Goal: Navigation & Orientation: Understand site structure

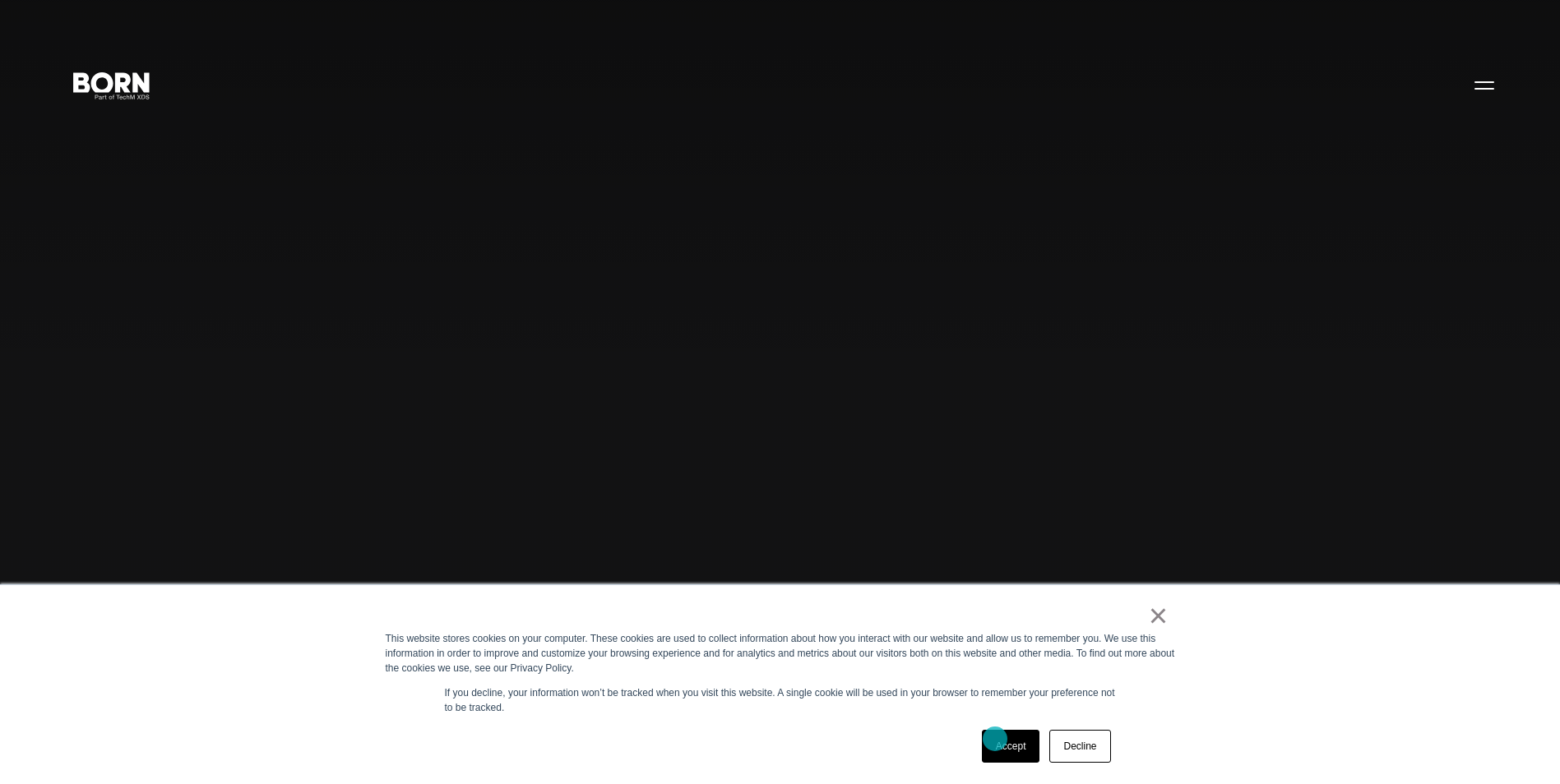
click at [1004, 742] on link "Accept" at bounding box center [1011, 747] width 58 height 33
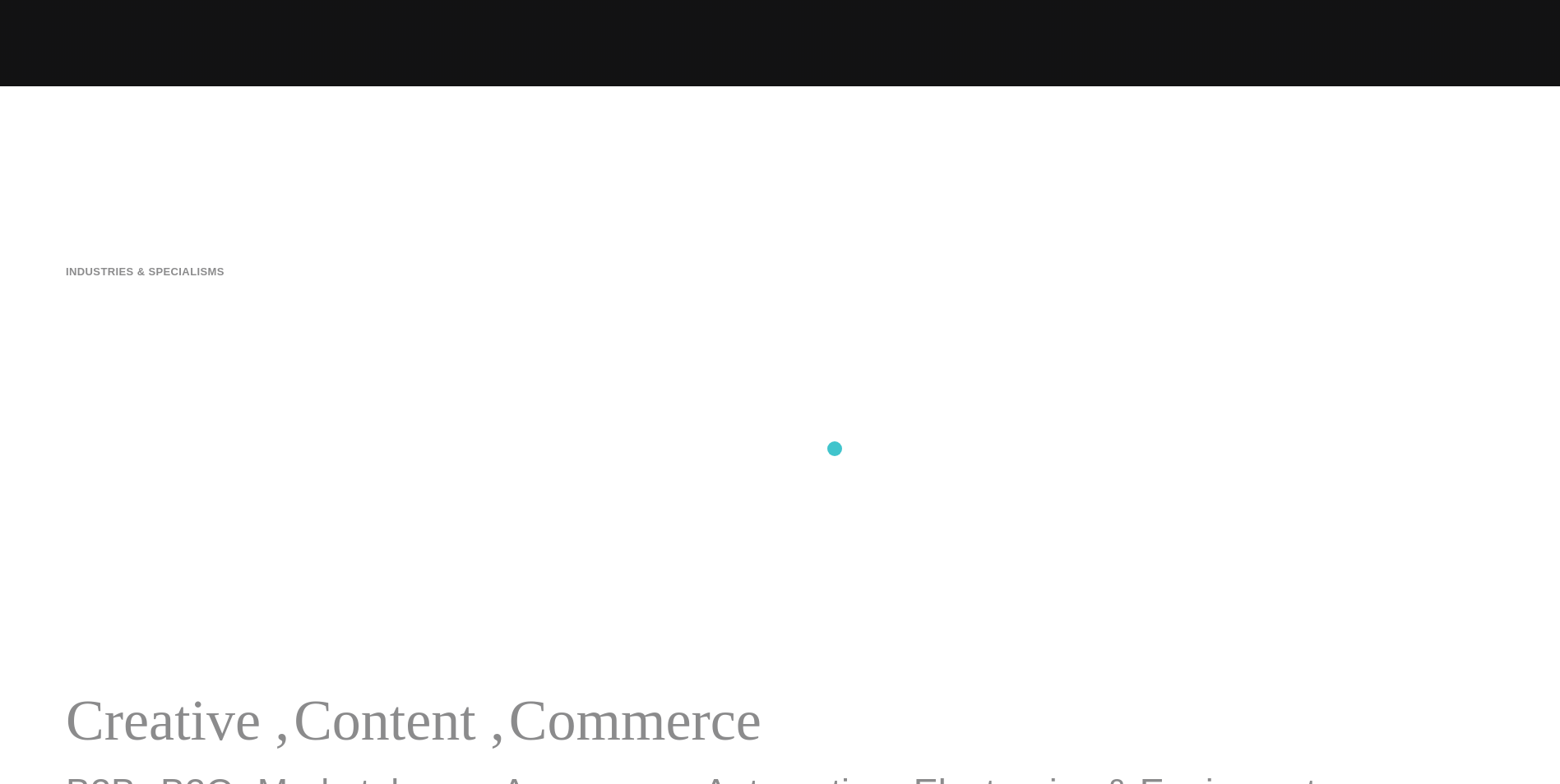
scroll to position [740, 0]
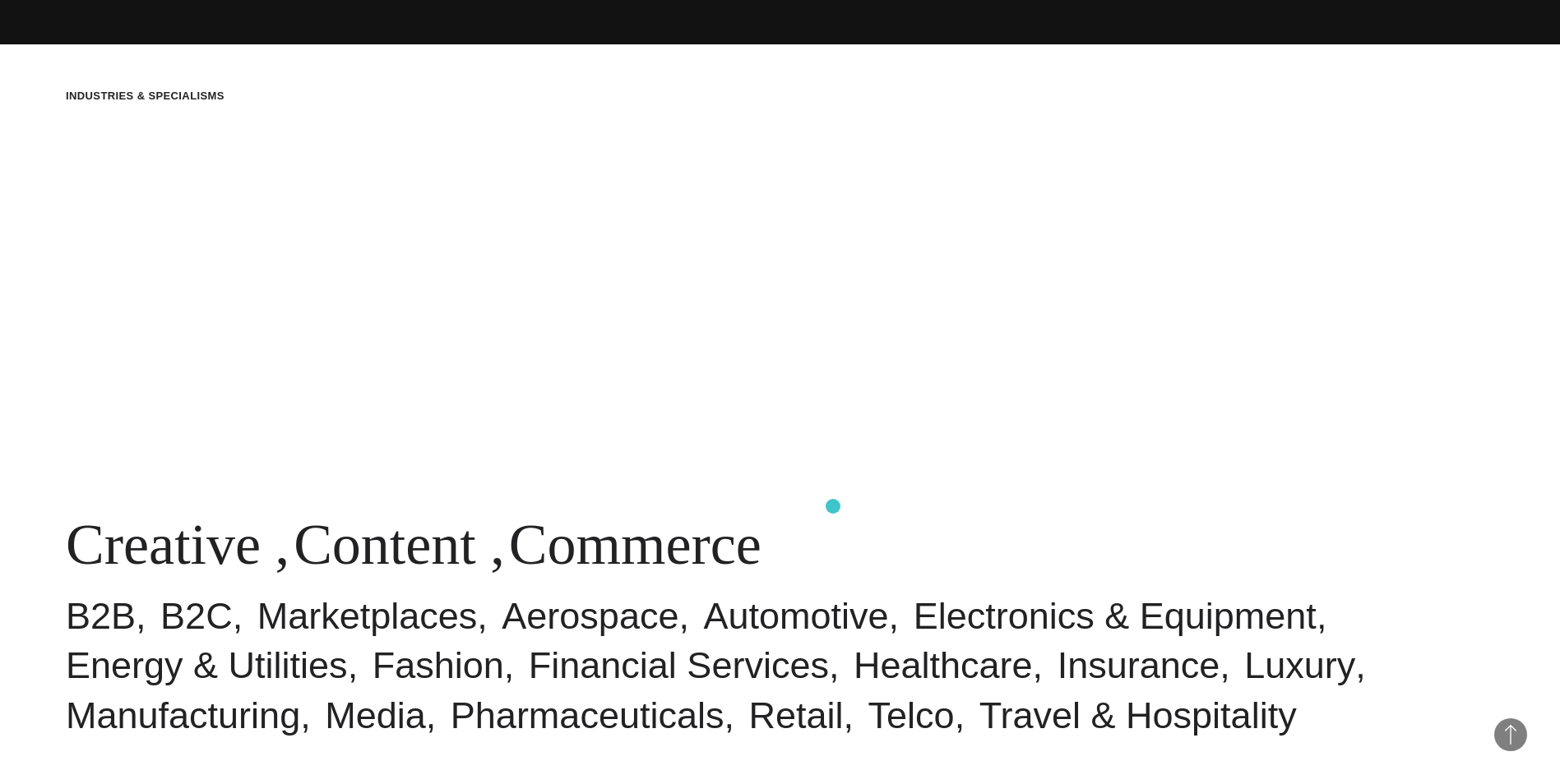
drag, startPoint x: 60, startPoint y: 534, endPoint x: 833, endPoint y: 507, distance: 773.5
click at [833, 507] on div "Industries & Specialisms Creative , Content , Commerce B2B B2C Marketplaces Aer…" at bounding box center [780, 414] width 1560 height 784
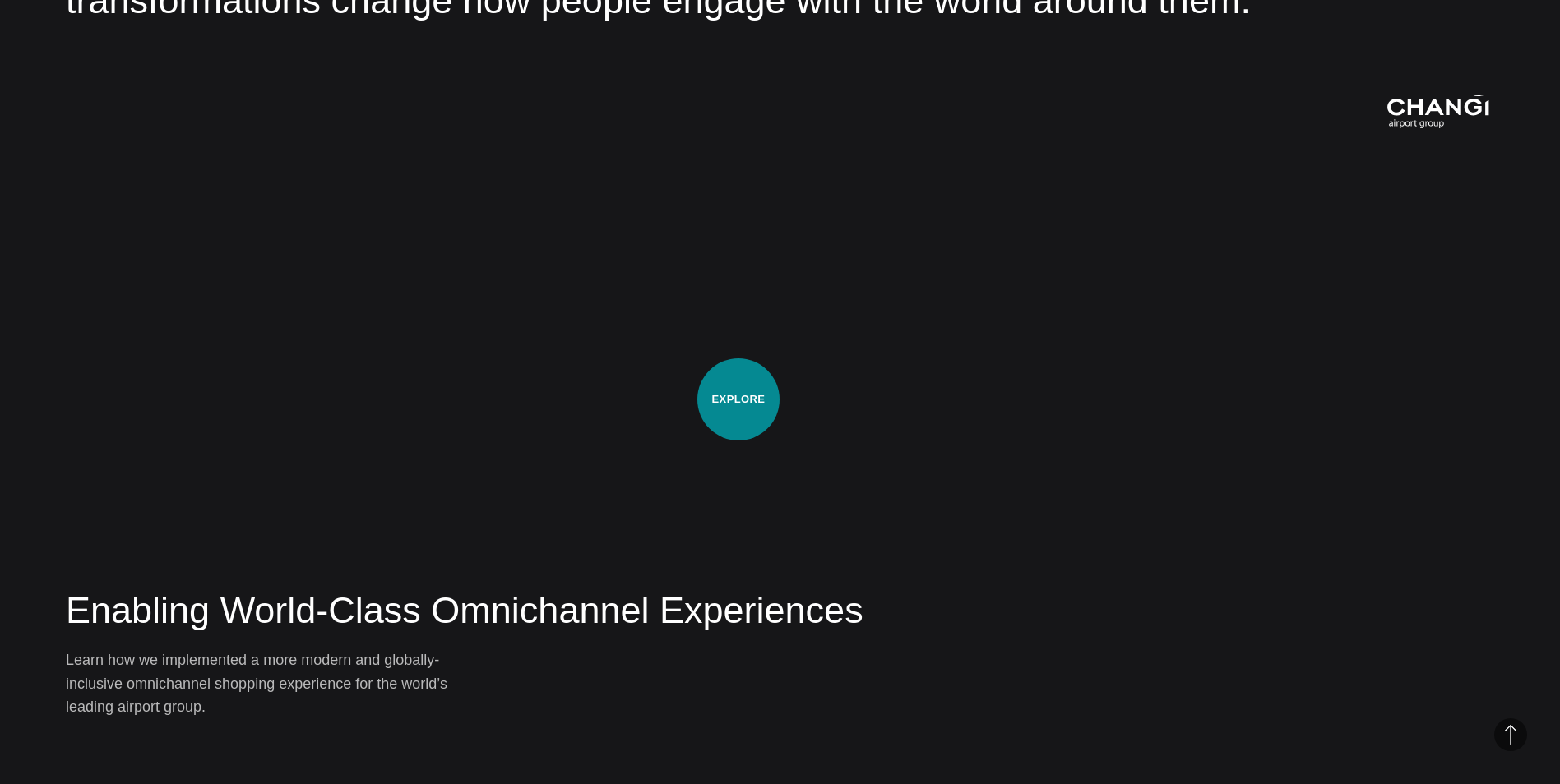
scroll to position [2548, 0]
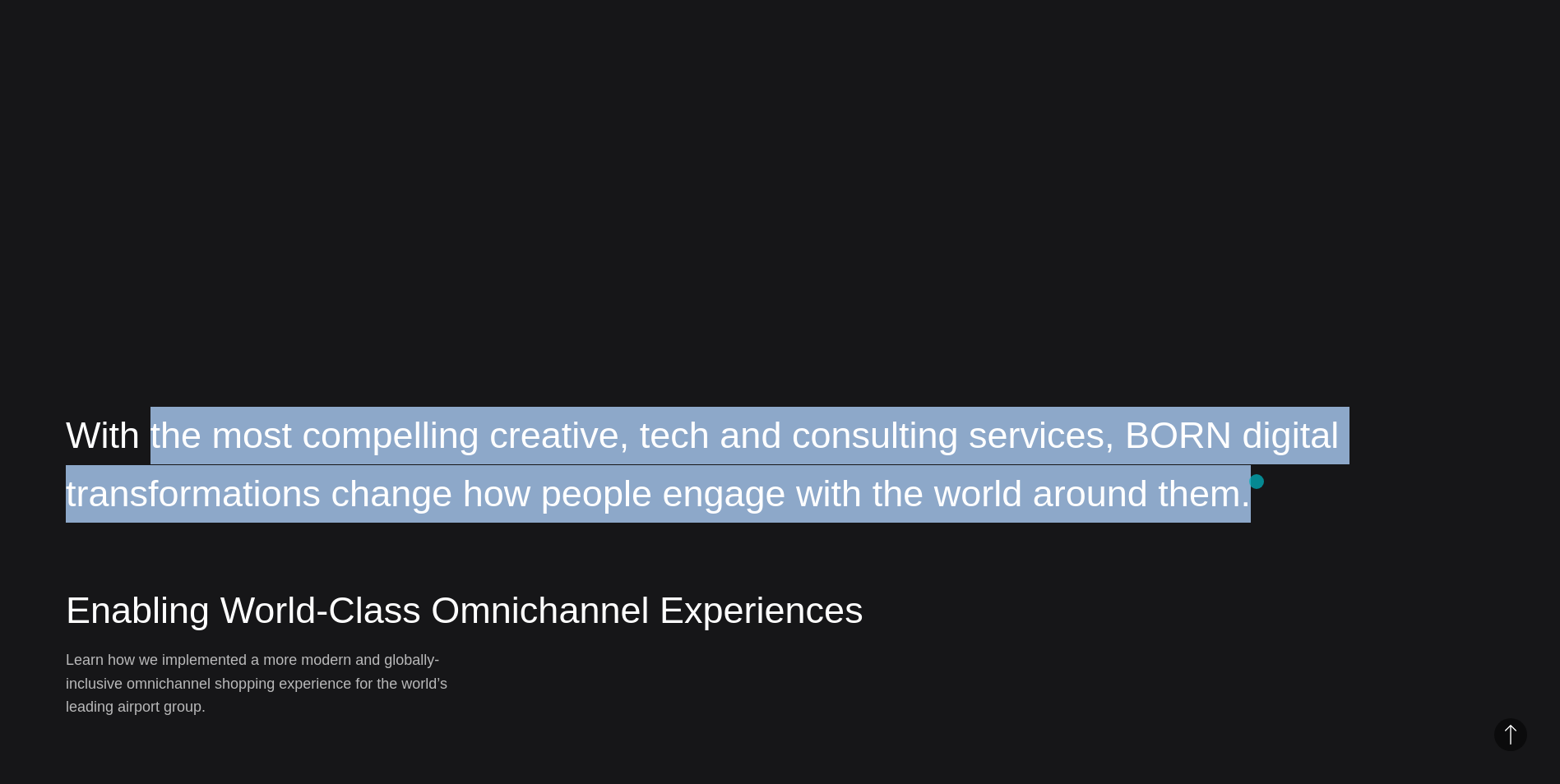
drag, startPoint x: 146, startPoint y: 432, endPoint x: 1256, endPoint y: 482, distance: 1111.1
click at [1256, 482] on p "With the most compelling creative, tech and consulting services, BORN digital t…" at bounding box center [779, 465] width 1428 height 116
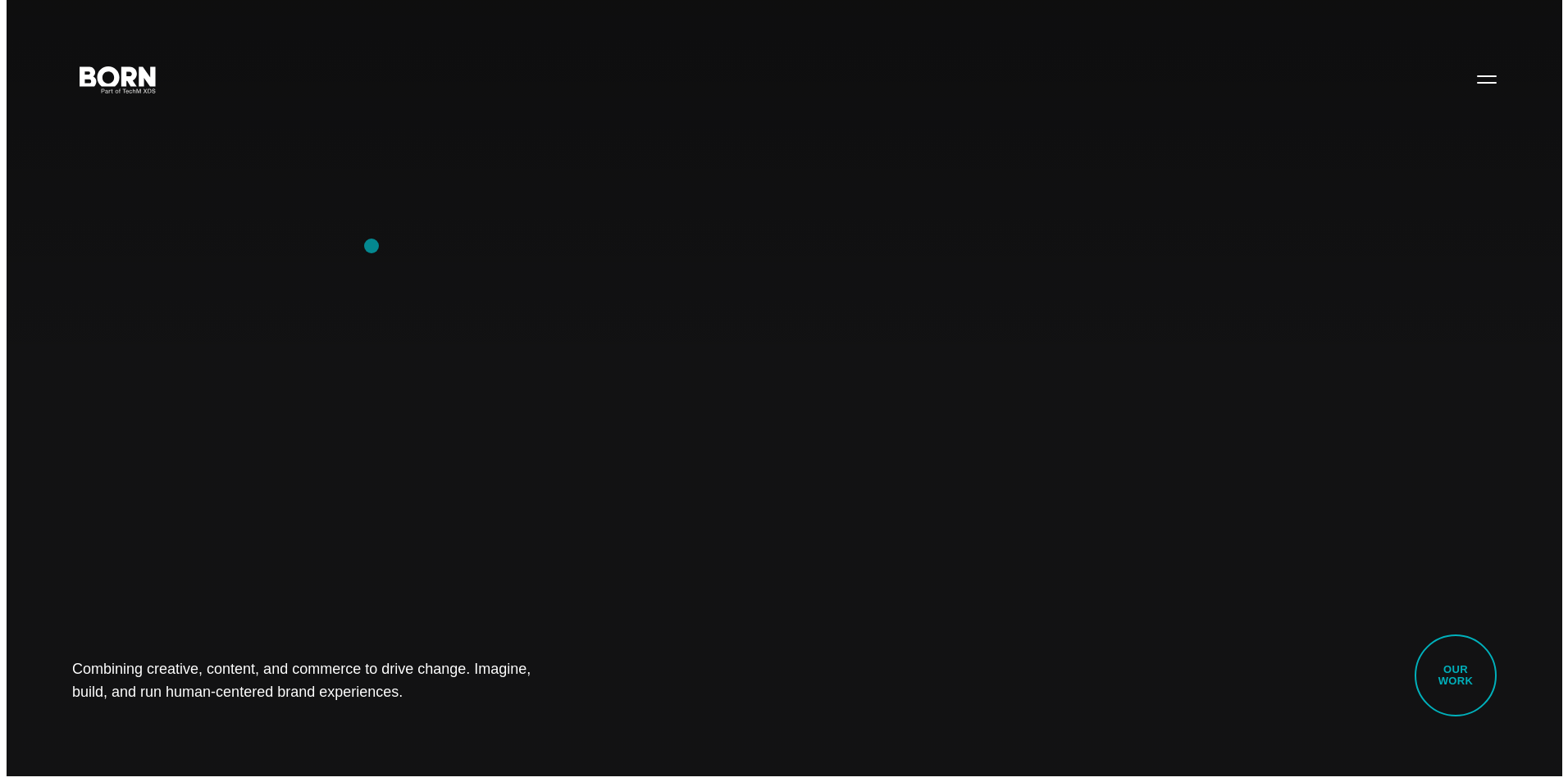
scroll to position [0, 0]
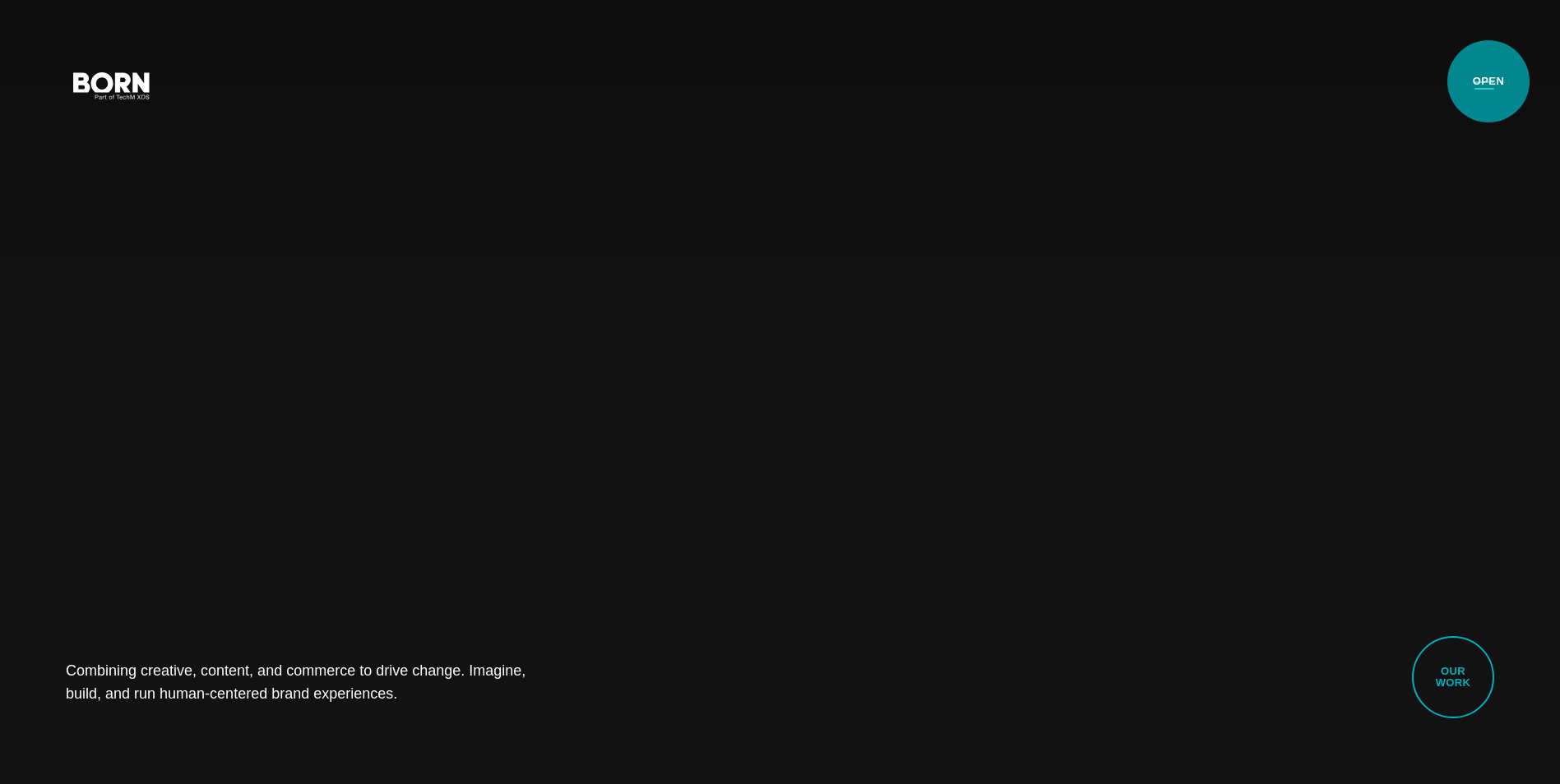
click at [1488, 81] on button "Primary Menu" at bounding box center [1484, 85] width 40 height 35
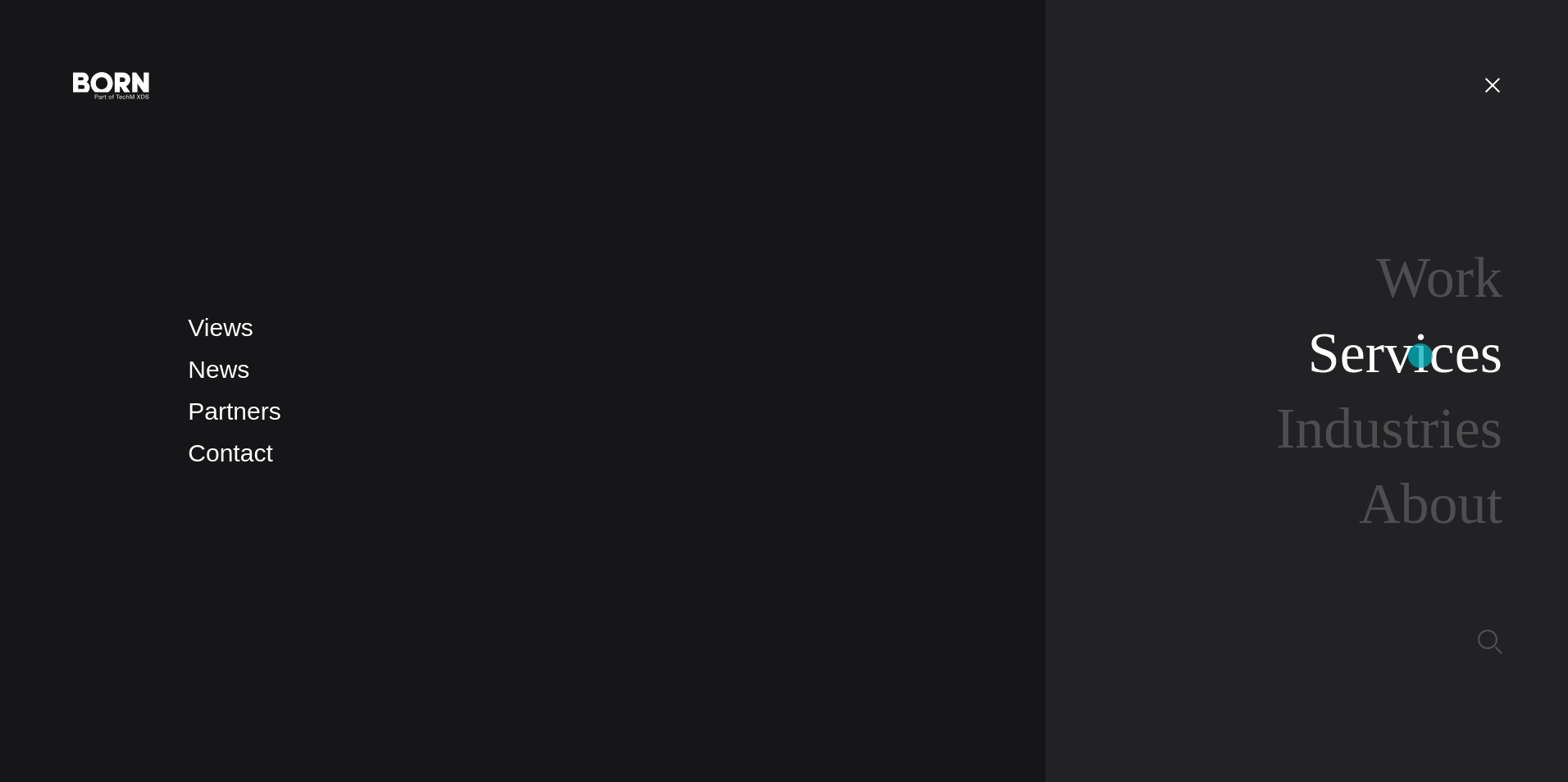
click at [1420, 356] on link "Services" at bounding box center [1406, 353] width 195 height 63
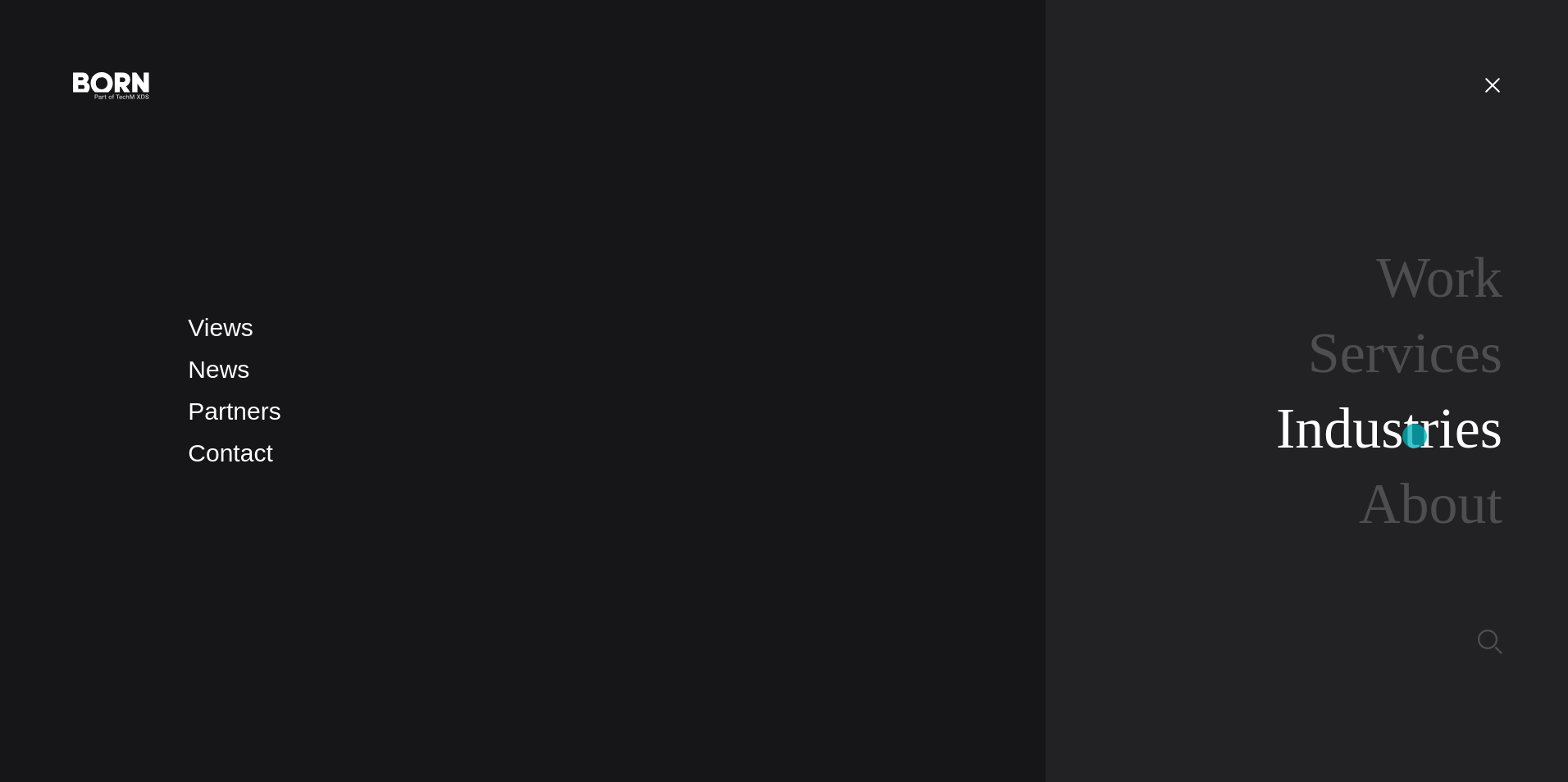
click at [1415, 437] on link "Industries" at bounding box center [1389, 428] width 226 height 63
